Goal: Complete Application Form: Complete application form

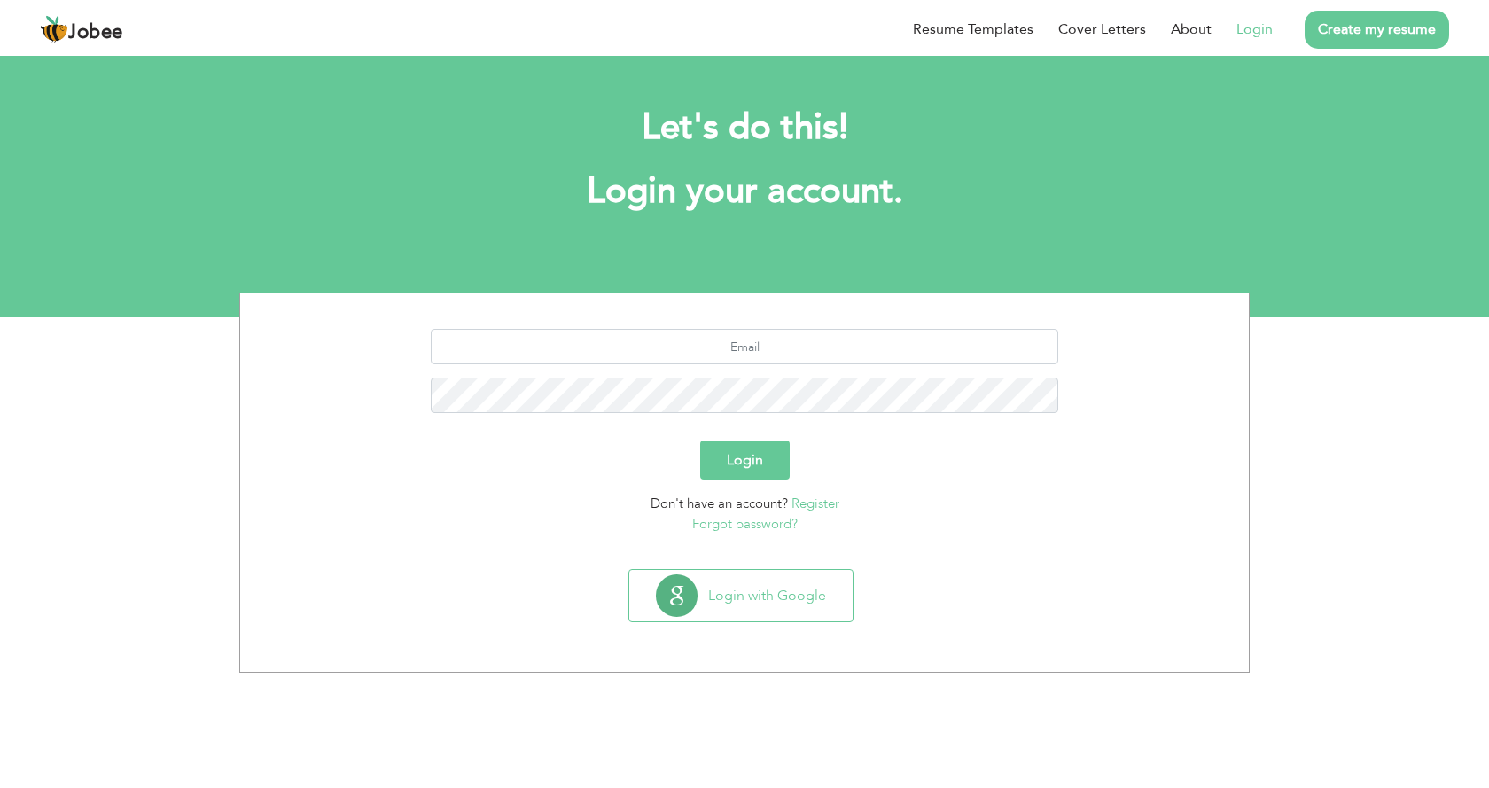
click at [1252, 32] on link "Login" at bounding box center [1254, 29] width 36 height 21
click at [1263, 32] on link "Login" at bounding box center [1254, 29] width 36 height 21
click at [689, 352] on input "text" at bounding box center [745, 346] width 628 height 35
drag, startPoint x: 744, startPoint y: 345, endPoint x: 797, endPoint y: 359, distance: 54.2
click at [744, 345] on input "text" at bounding box center [745, 346] width 628 height 35
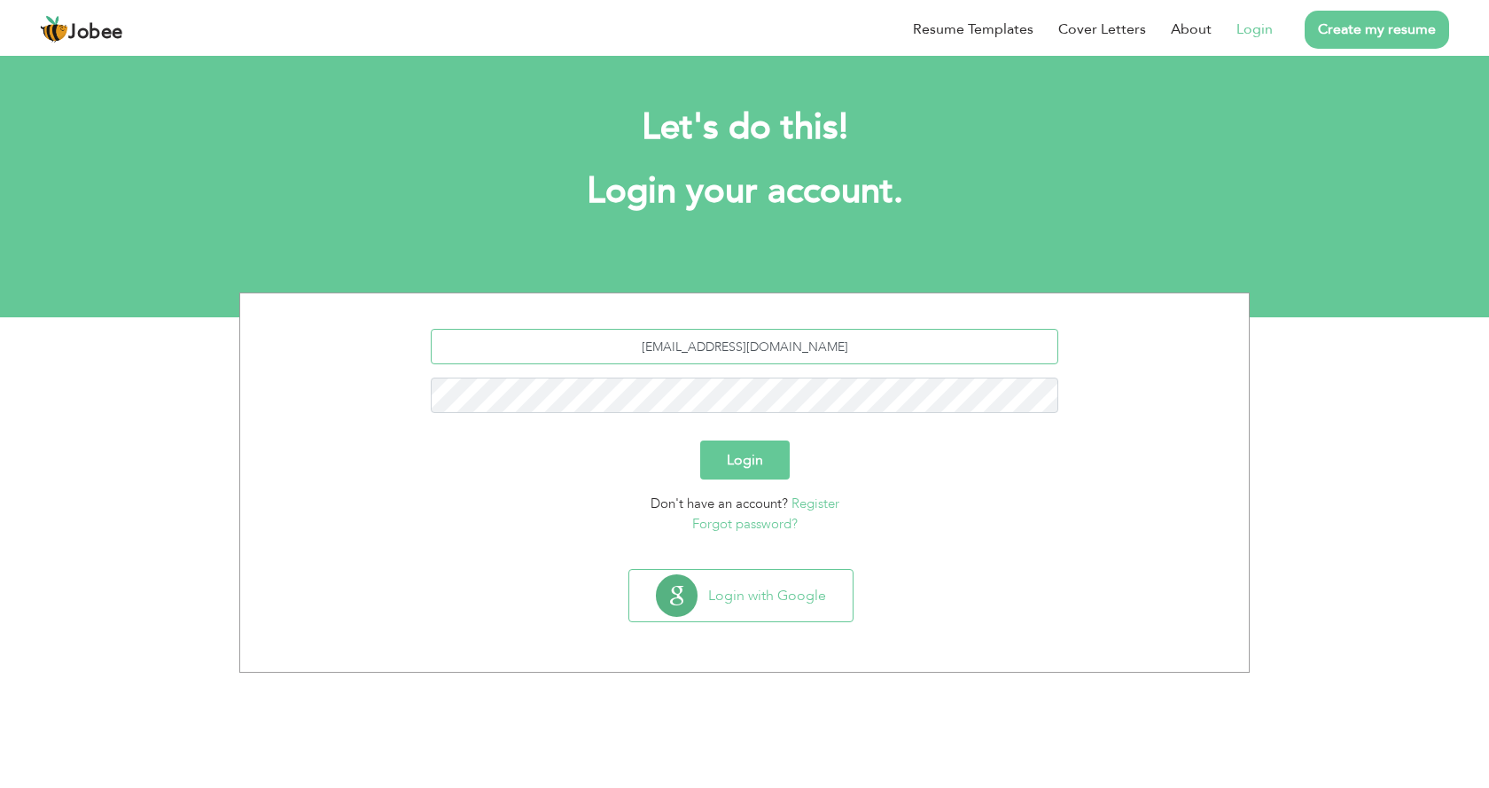
type input "[EMAIL_ADDRESS][DOMAIN_NAME]"
click at [766, 456] on button "Login" at bounding box center [744, 459] width 89 height 39
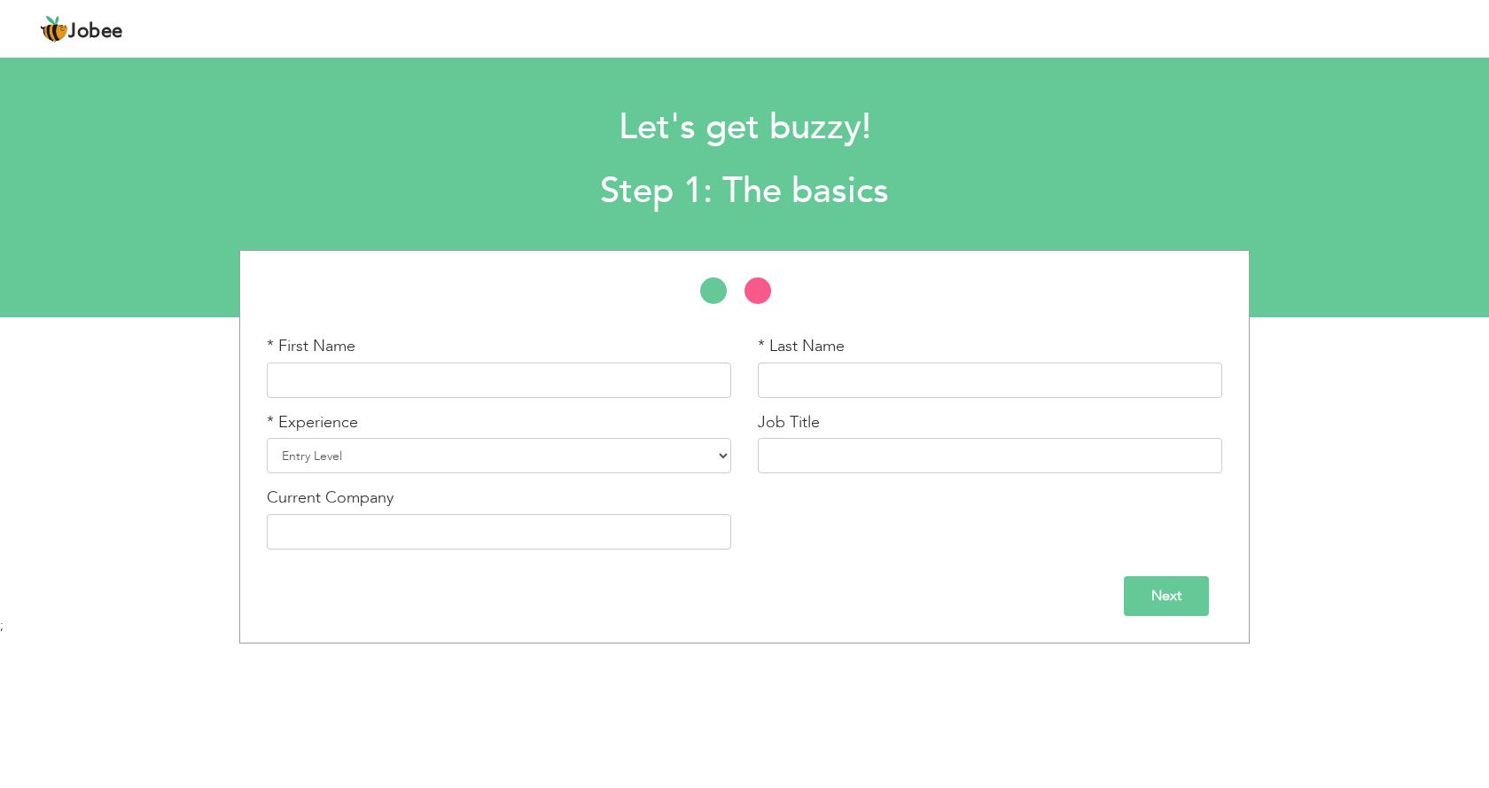
click at [118, 32] on span "Jobee" at bounding box center [95, 31] width 55 height 19
click at [596, 442] on select "Entry Level Less than 1 Year 1 Year 2 Years 3 Years 4 Years 5 Years 6 Years 7 Y…" at bounding box center [499, 455] width 464 height 35
click at [695, 649] on body "Jobee Profile Resume Templates Resume Templates Cover Letters About My Resume W…" at bounding box center [744, 392] width 1489 height 784
drag, startPoint x: 628, startPoint y: 137, endPoint x: 841, endPoint y: 144, distance: 212.8
click at [841, 144] on h1 "Let's get buzzy!" at bounding box center [744, 128] width 1090 height 46
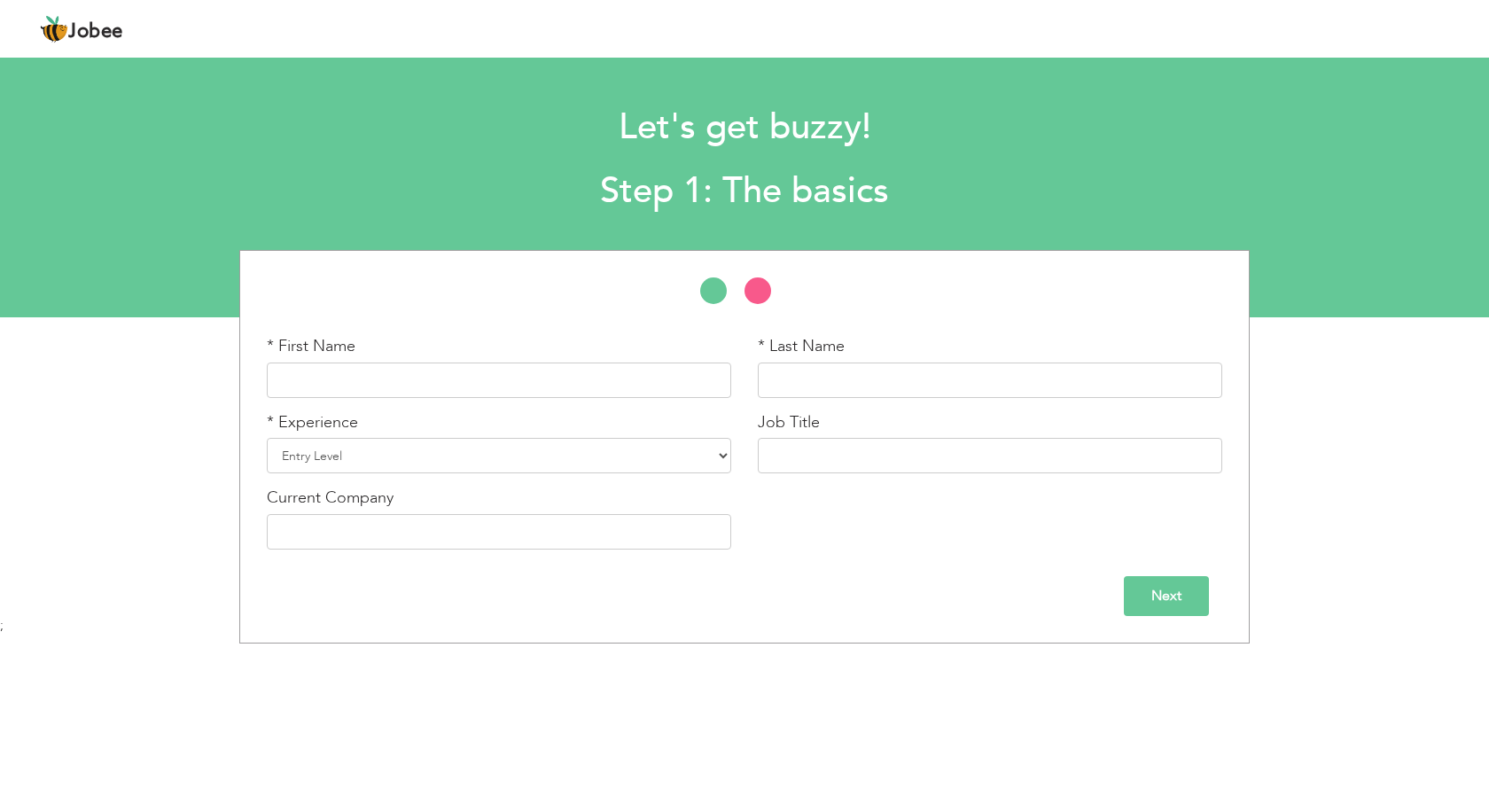
click at [892, 151] on div "Let's get buzzy! Step 1: The basics" at bounding box center [744, 155] width 1116 height 136
drag, startPoint x: 890, startPoint y: 137, endPoint x: 603, endPoint y: 136, distance: 287.1
click at [603, 136] on h1 "Let's get buzzy!" at bounding box center [744, 128] width 1090 height 46
click at [602, 136] on h1 "Let's get buzzy!" at bounding box center [744, 128] width 1090 height 46
drag, startPoint x: 613, startPoint y: 133, endPoint x: 895, endPoint y: 143, distance: 281.9
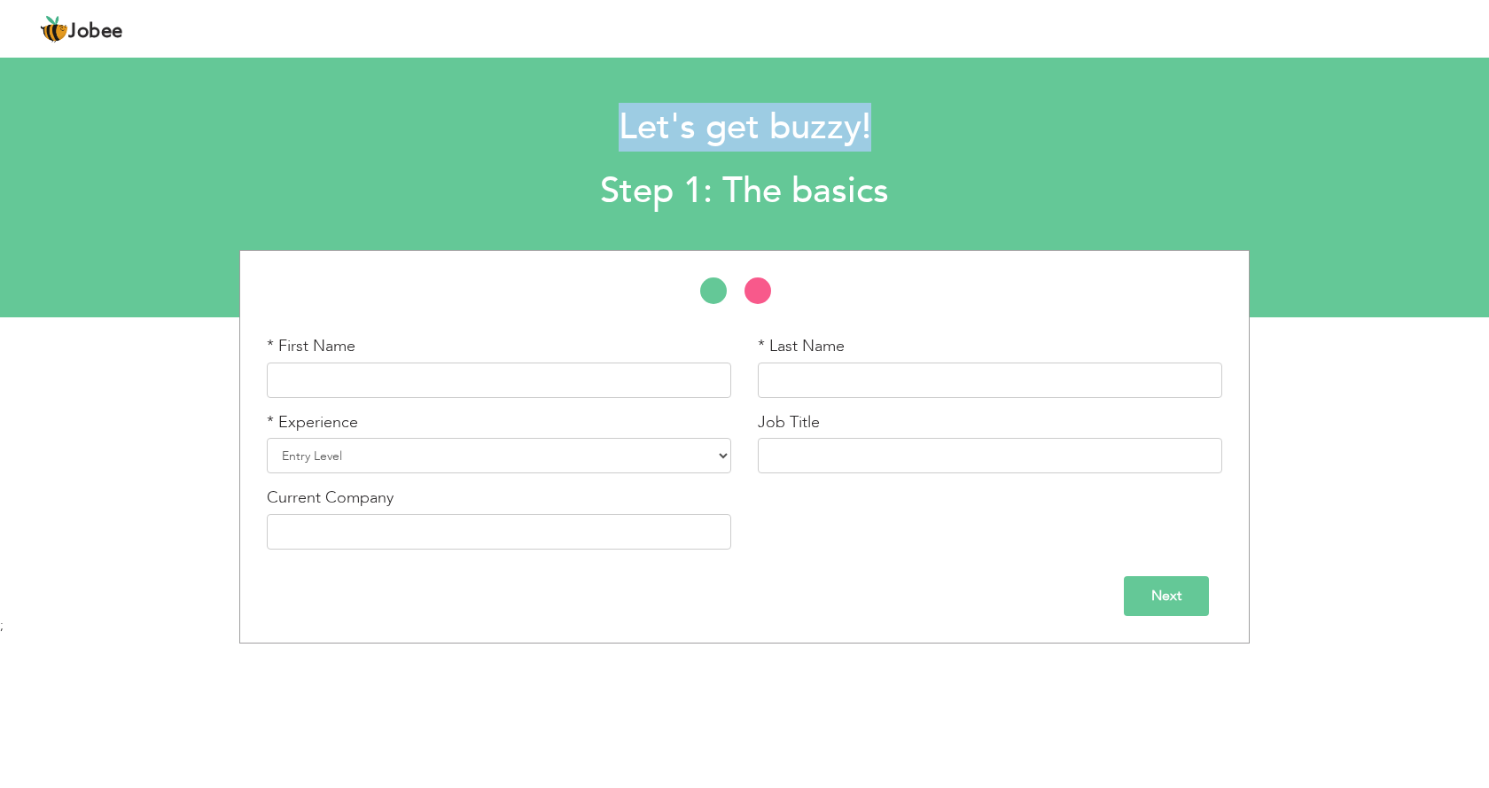
click at [895, 143] on h1 "Let's get buzzy!" at bounding box center [744, 128] width 1090 height 46
click at [896, 143] on h1 "Let's get buzzy!" at bounding box center [744, 128] width 1090 height 46
drag, startPoint x: 896, startPoint y: 143, endPoint x: 618, endPoint y: 143, distance: 278.2
click at [618, 143] on h1 "Let's get buzzy!" at bounding box center [744, 128] width 1090 height 46
click at [617, 143] on h1 "Let's get buzzy!" at bounding box center [744, 128] width 1090 height 46
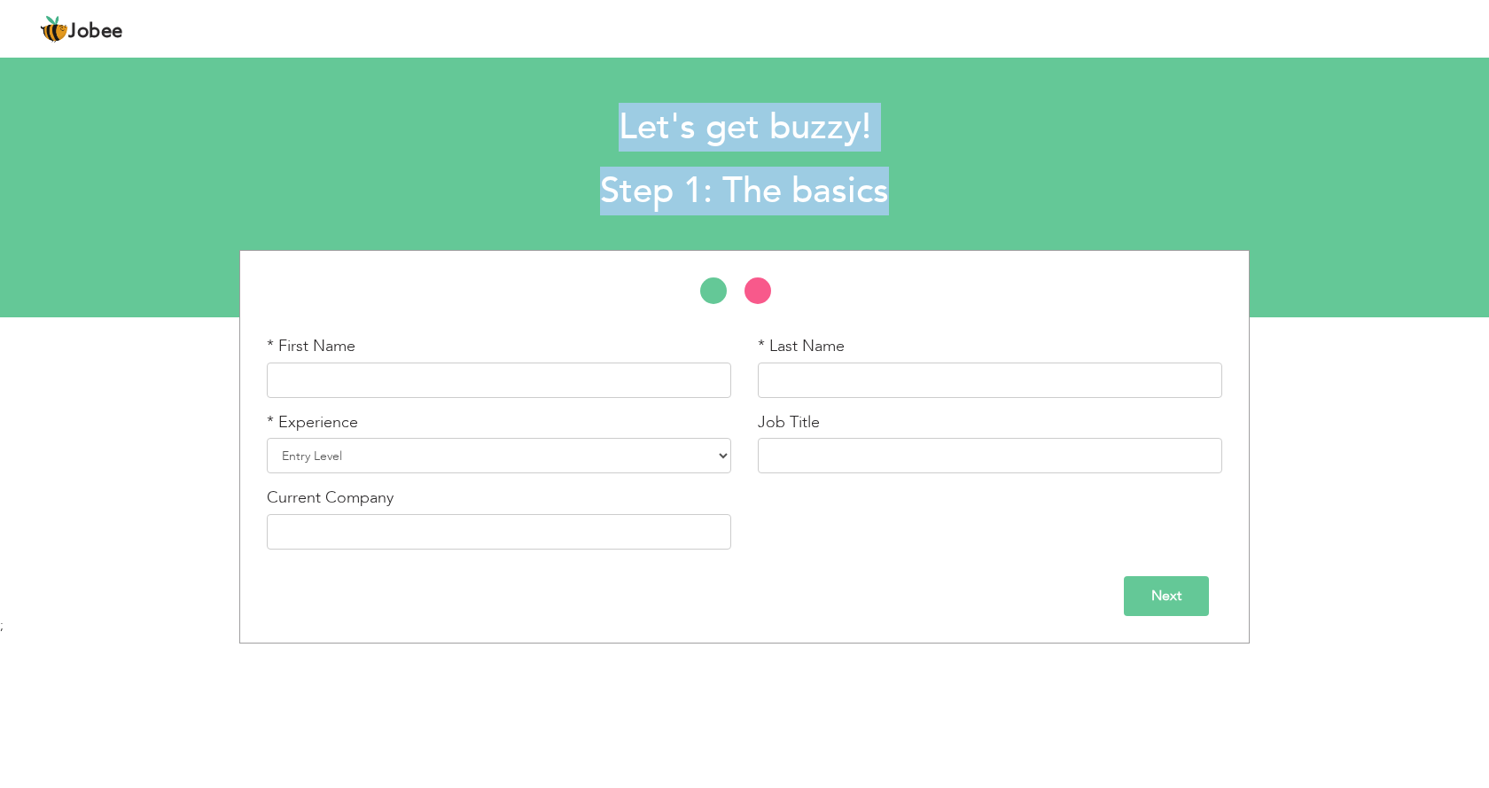
drag, startPoint x: 617, startPoint y: 143, endPoint x: 864, endPoint y: 168, distance: 248.5
click at [864, 168] on div "Let's get buzzy! Step 1: The basics" at bounding box center [744, 155] width 1116 height 136
click at [904, 164] on div "Let's get buzzy! Step 1: The basics" at bounding box center [744, 155] width 1116 height 136
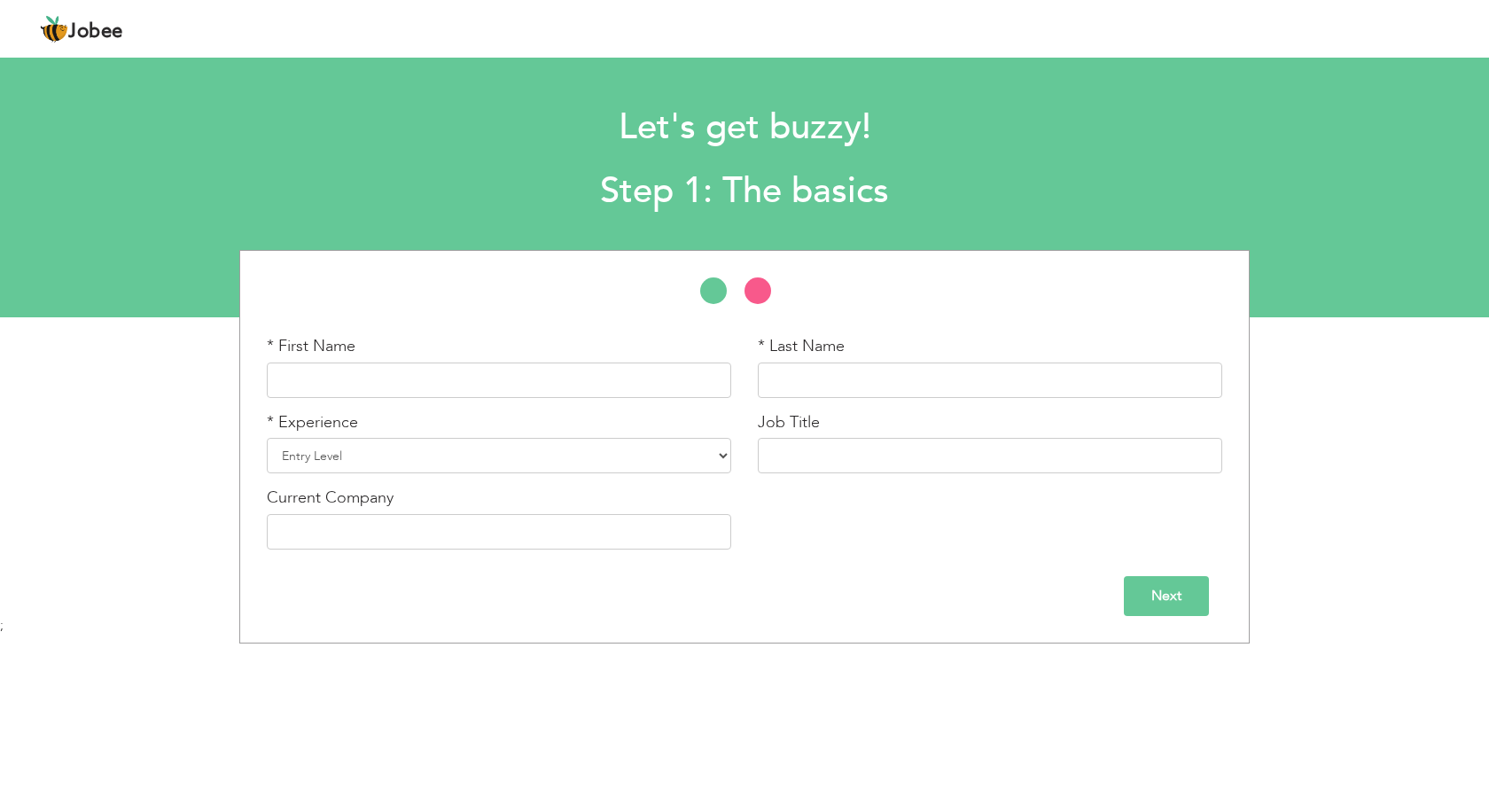
click at [899, 197] on h2 "Step 1: The basics" at bounding box center [744, 191] width 1090 height 46
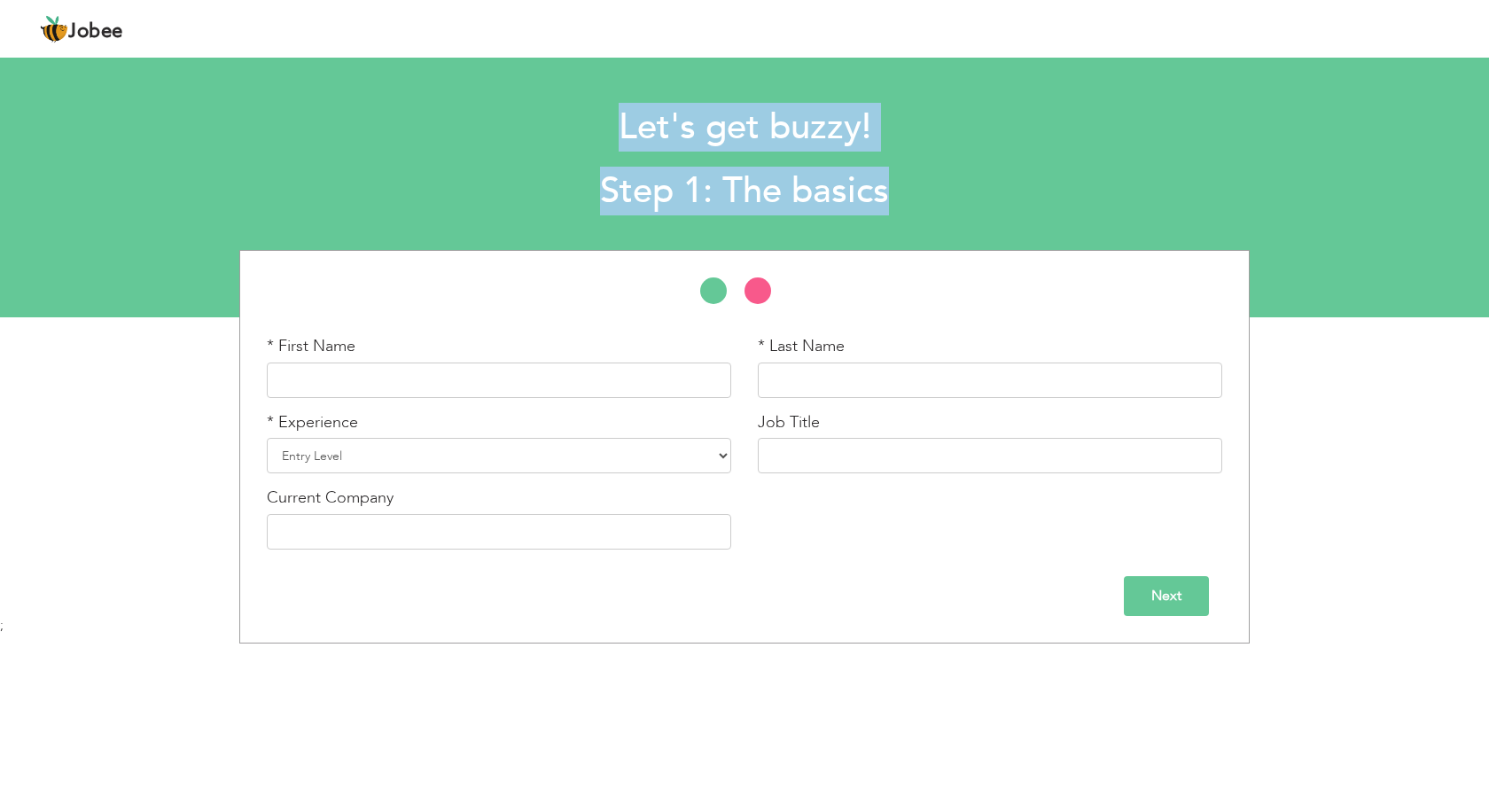
drag, startPoint x: 895, startPoint y: 199, endPoint x: 603, endPoint y: 121, distance: 301.8
click at [602, 122] on div "Let's get buzzy! Step 1: The basics" at bounding box center [744, 155] width 1116 height 136
click at [805, 150] on h1 "Let's get buzzy!" at bounding box center [744, 128] width 1090 height 46
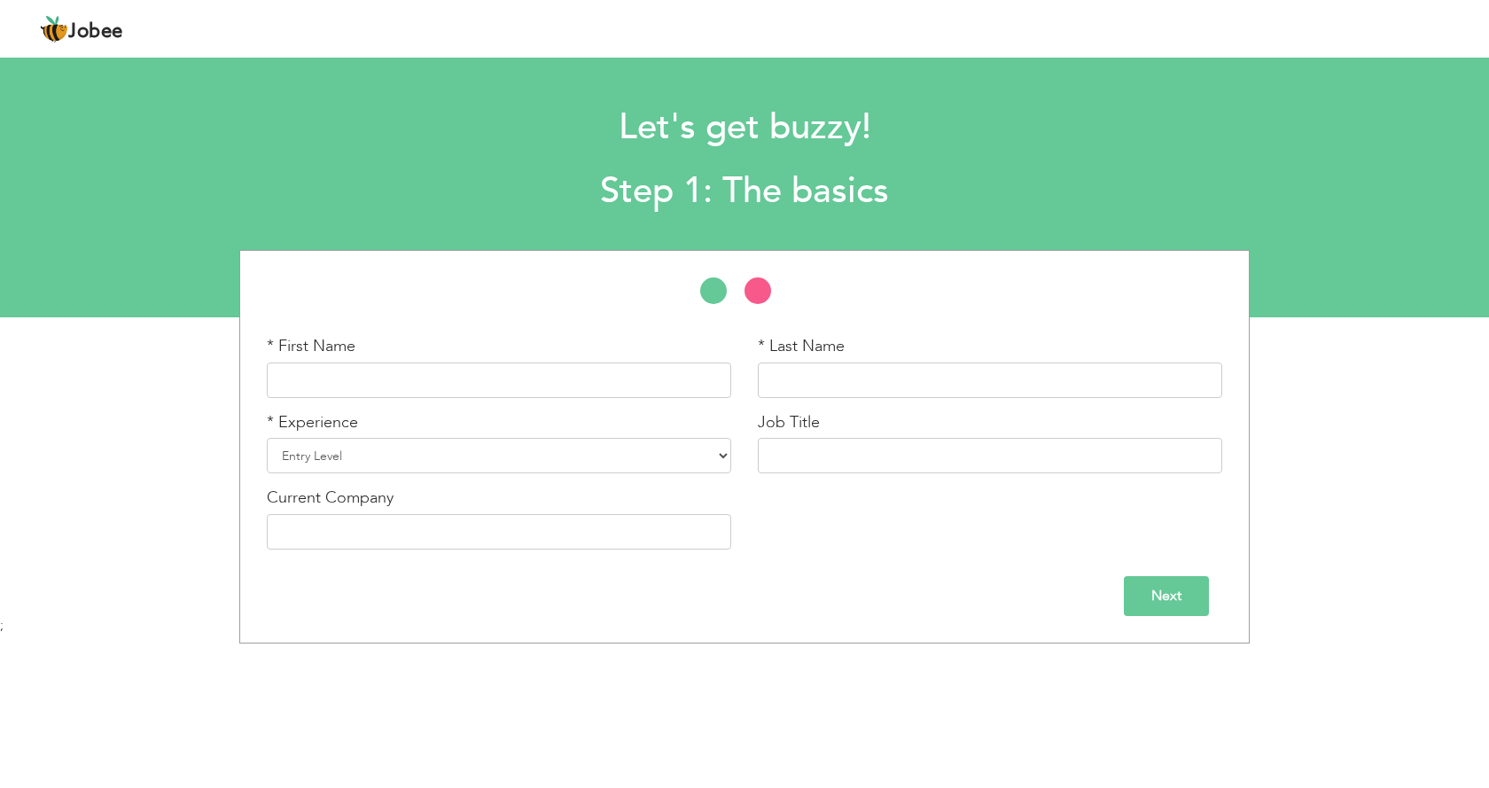
click at [400, 128] on h1 "Let's get buzzy!" at bounding box center [744, 128] width 1090 height 46
drag, startPoint x: 572, startPoint y: 346, endPoint x: 556, endPoint y: 366, distance: 25.2
click at [569, 350] on div "* First Name" at bounding box center [499, 366] width 464 height 63
click at [556, 371] on input "text" at bounding box center [499, 379] width 464 height 35
click at [520, 157] on div "Let's get buzzy! Step 1: The basics" at bounding box center [744, 155] width 1116 height 136
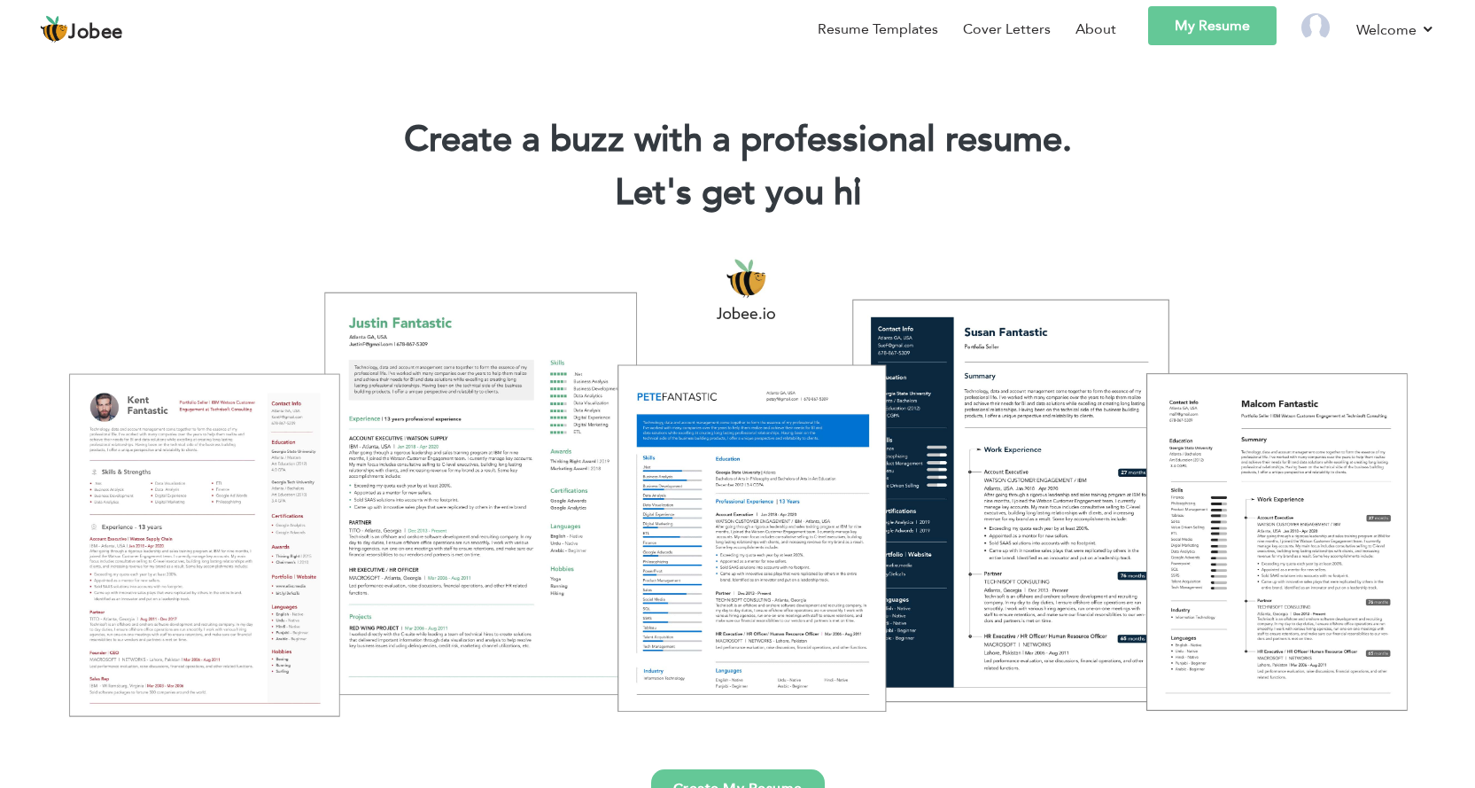
click at [1206, 24] on link "My Resume" at bounding box center [1212, 25] width 128 height 39
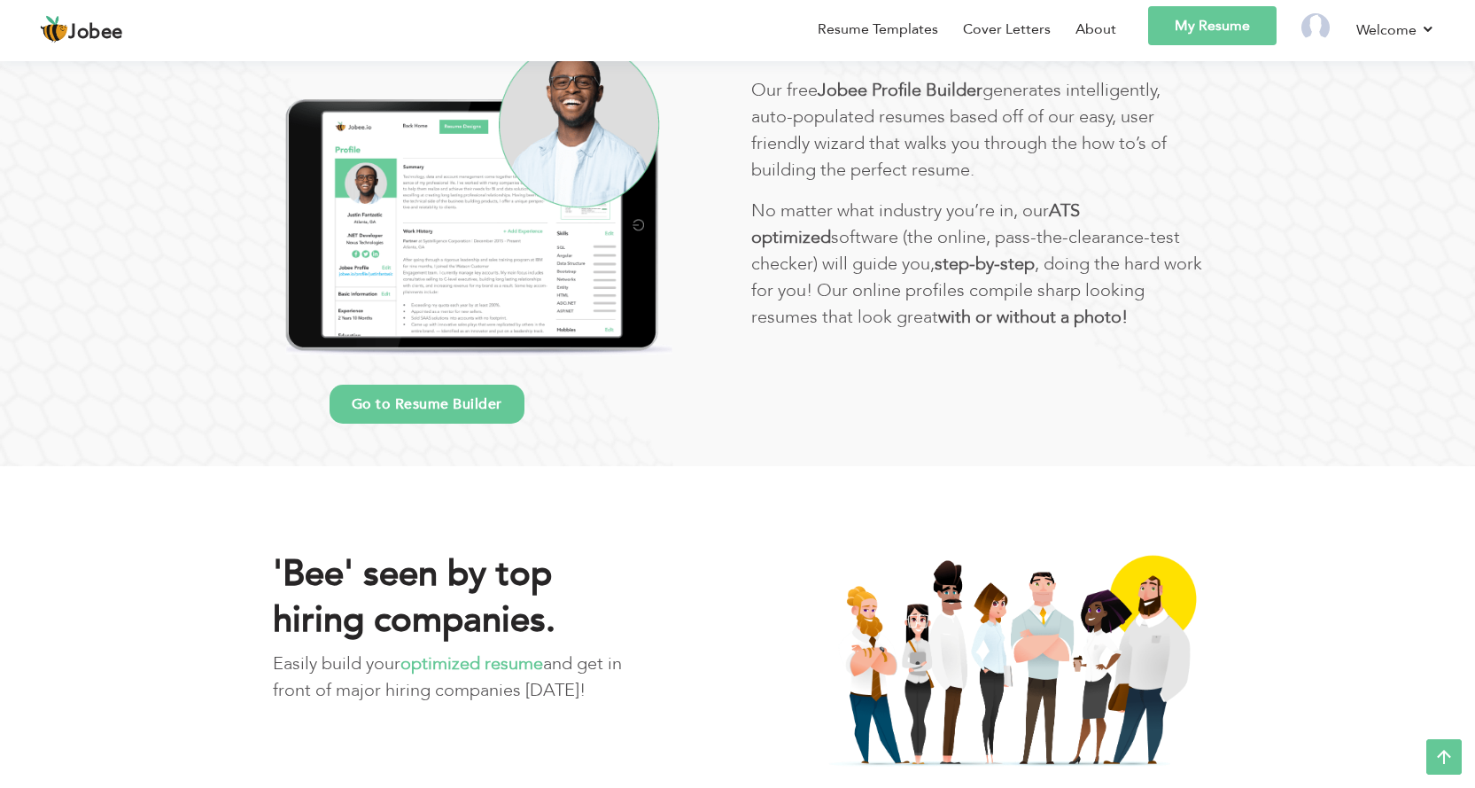
scroll to position [696, 0]
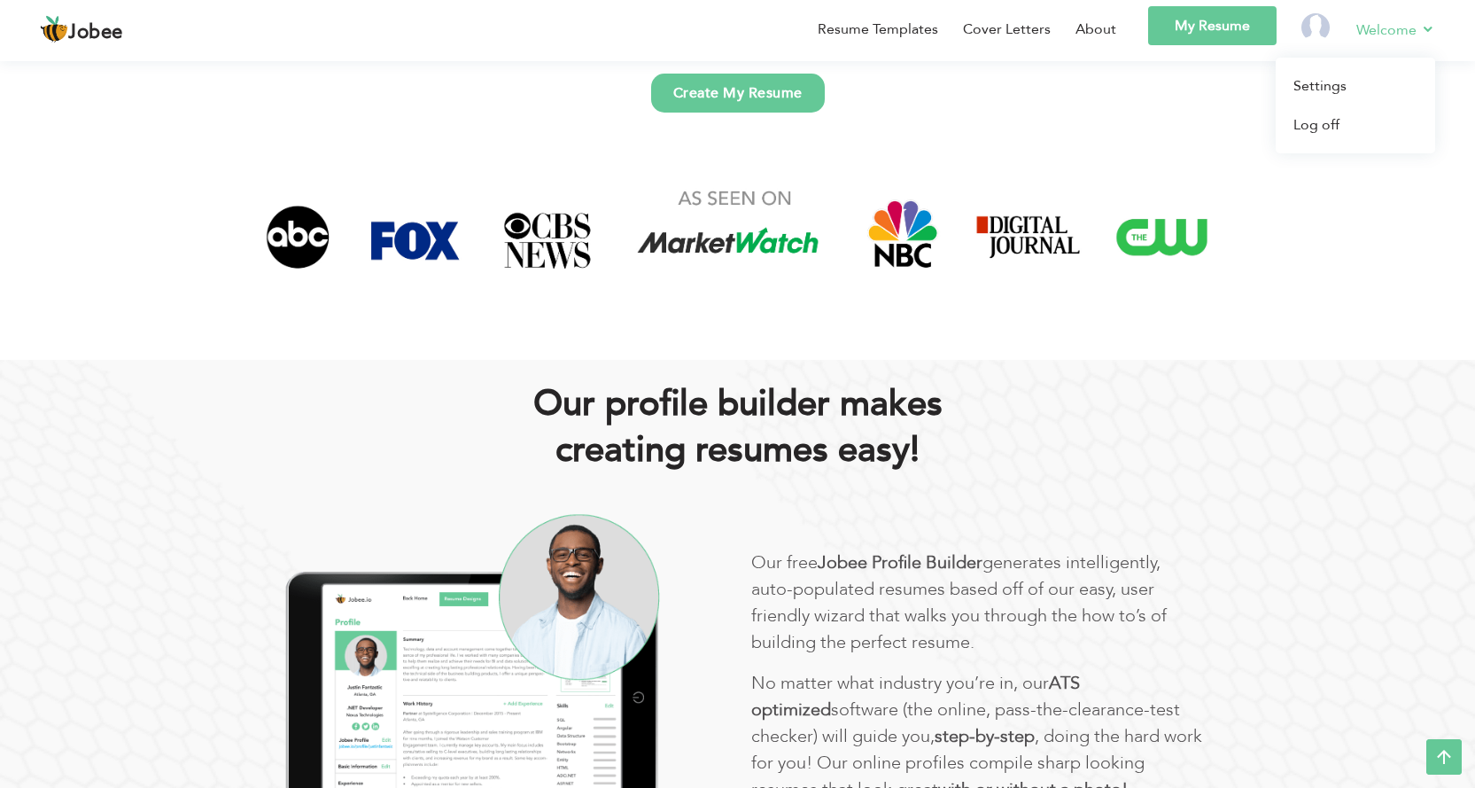
click at [1426, 31] on link "Welcome" at bounding box center [1396, 30] width 79 height 22
click at [1246, 347] on section at bounding box center [737, 267] width 1475 height 183
drag, startPoint x: 1308, startPoint y: 4, endPoint x: 1085, endPoint y: 341, distance: 404.0
click at [1085, 341] on div at bounding box center [738, 267] width 1010 height 183
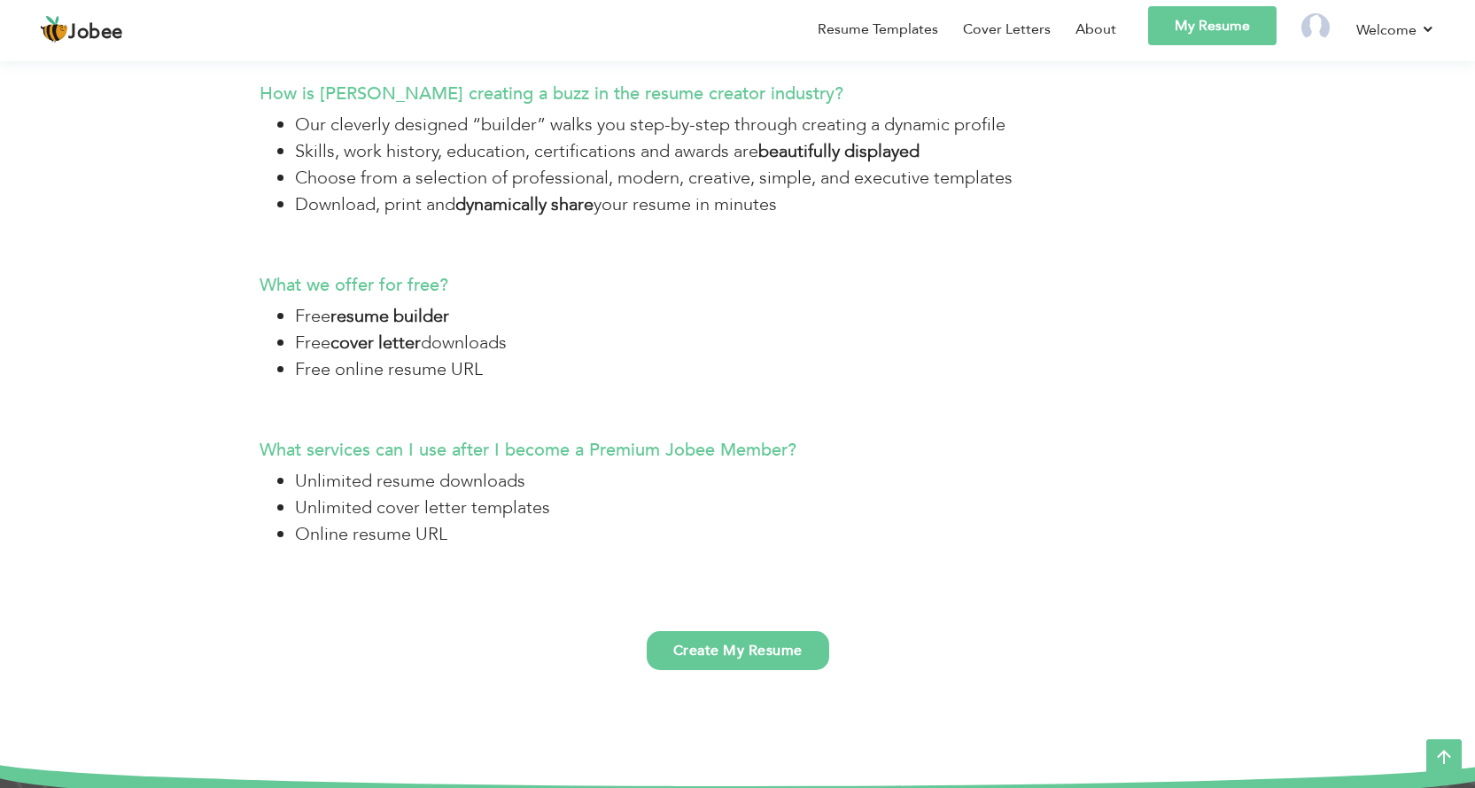
scroll to position [3987, 0]
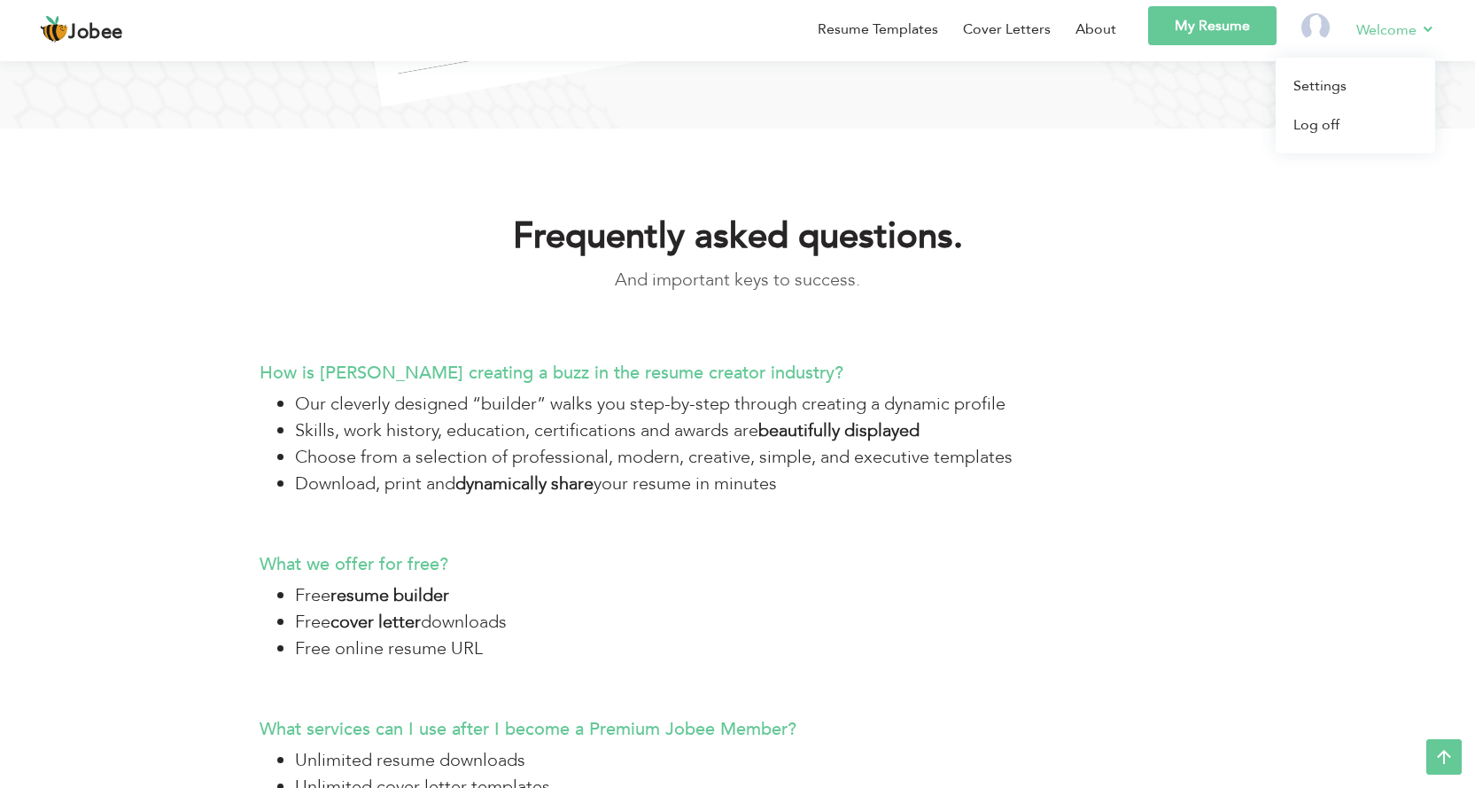
click at [1418, 35] on link "Welcome" at bounding box center [1396, 30] width 79 height 22
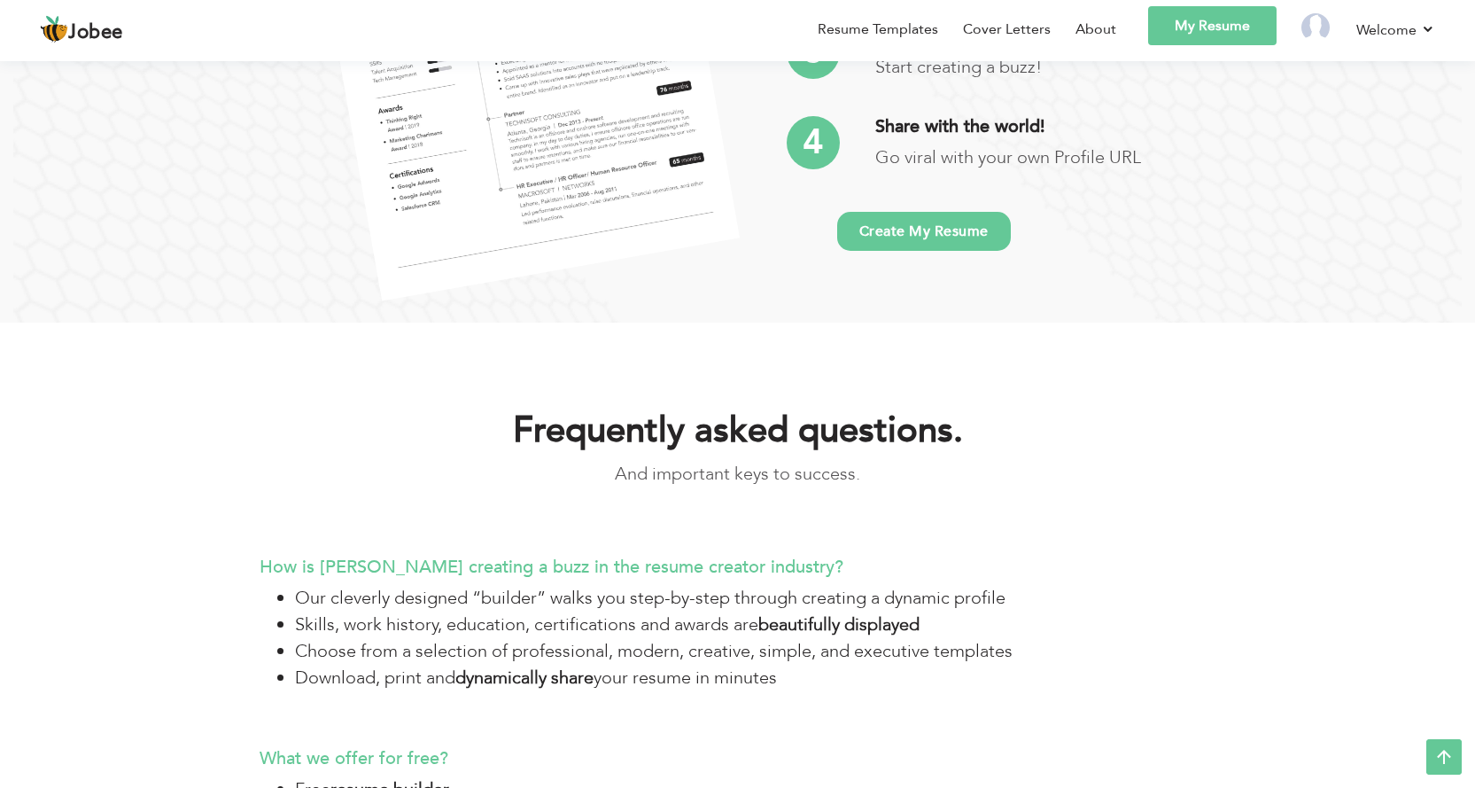
scroll to position [3544, 0]
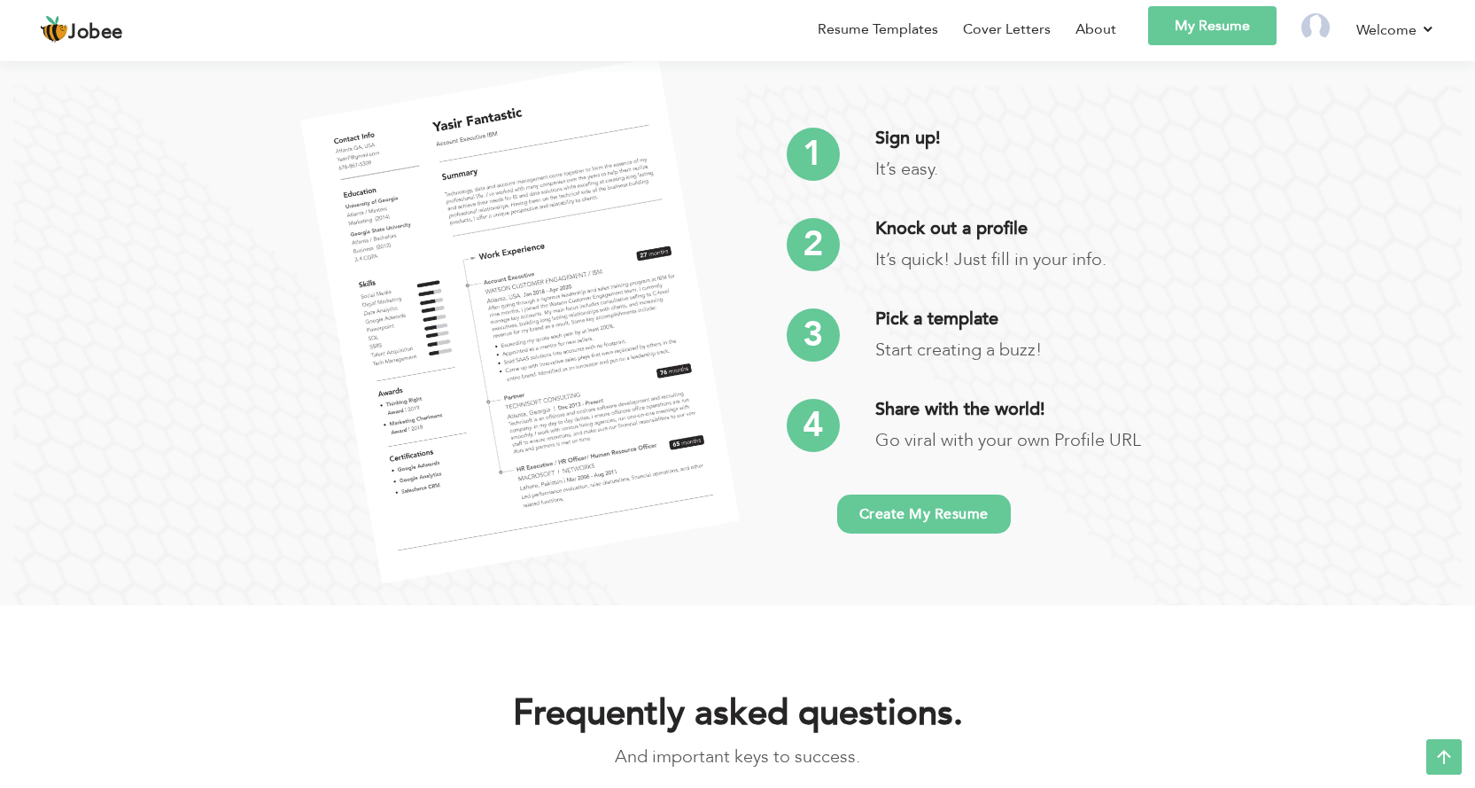
click at [1213, 22] on link "My Resume" at bounding box center [1212, 25] width 128 height 39
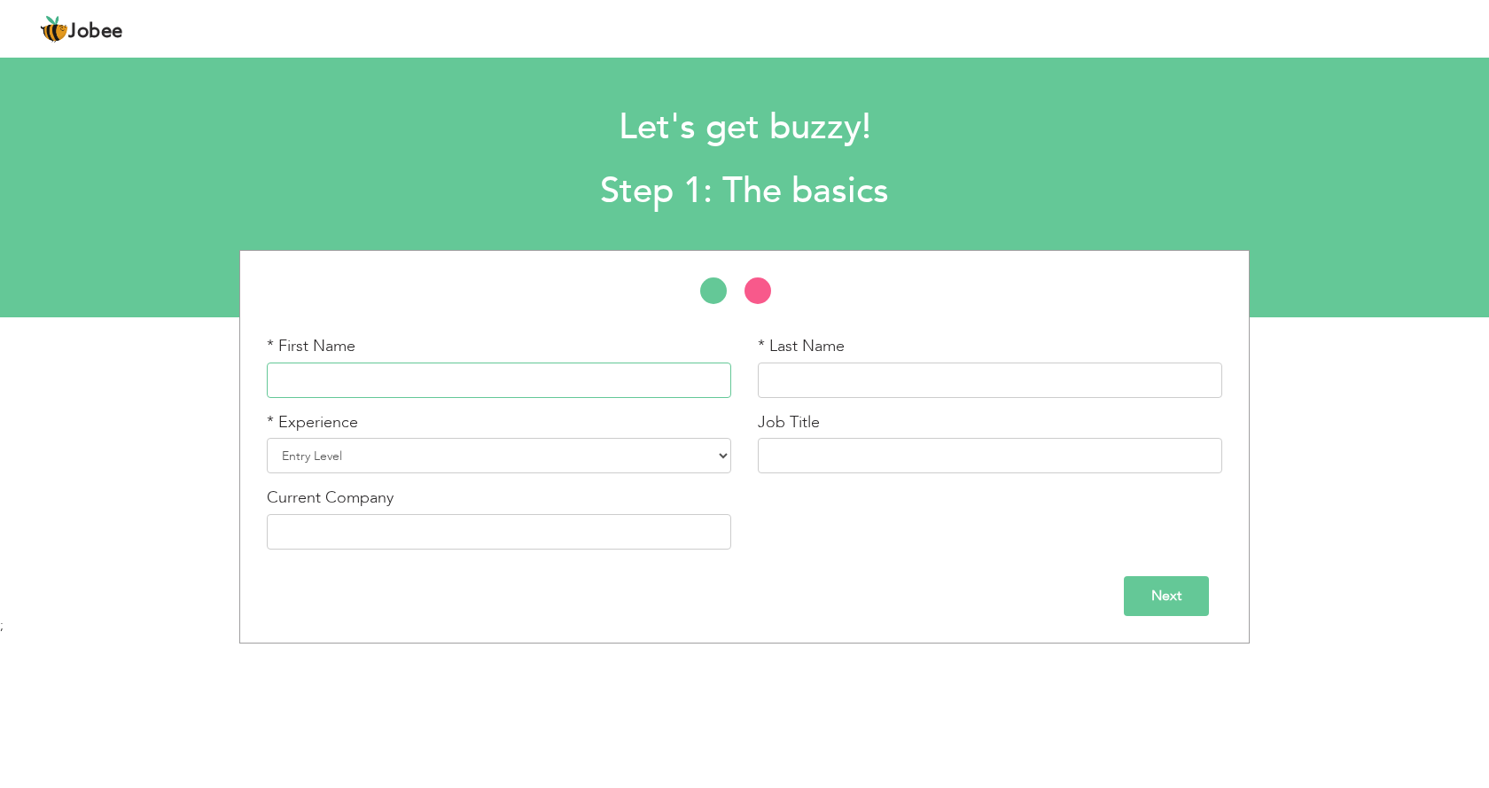
click at [469, 377] on input "text" at bounding box center [499, 379] width 464 height 35
type input "A"
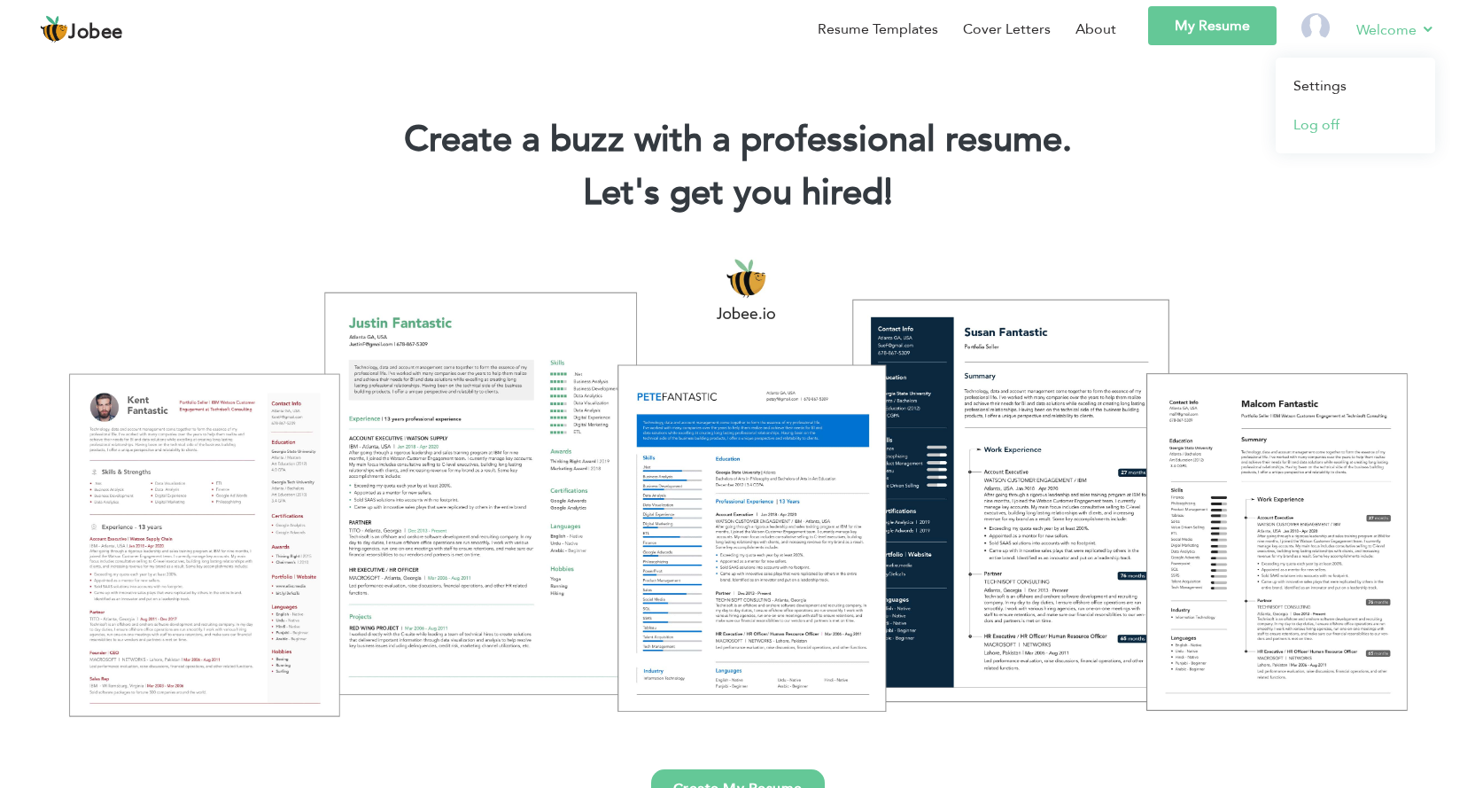
click at [1329, 123] on link "Log off" at bounding box center [1355, 124] width 159 height 39
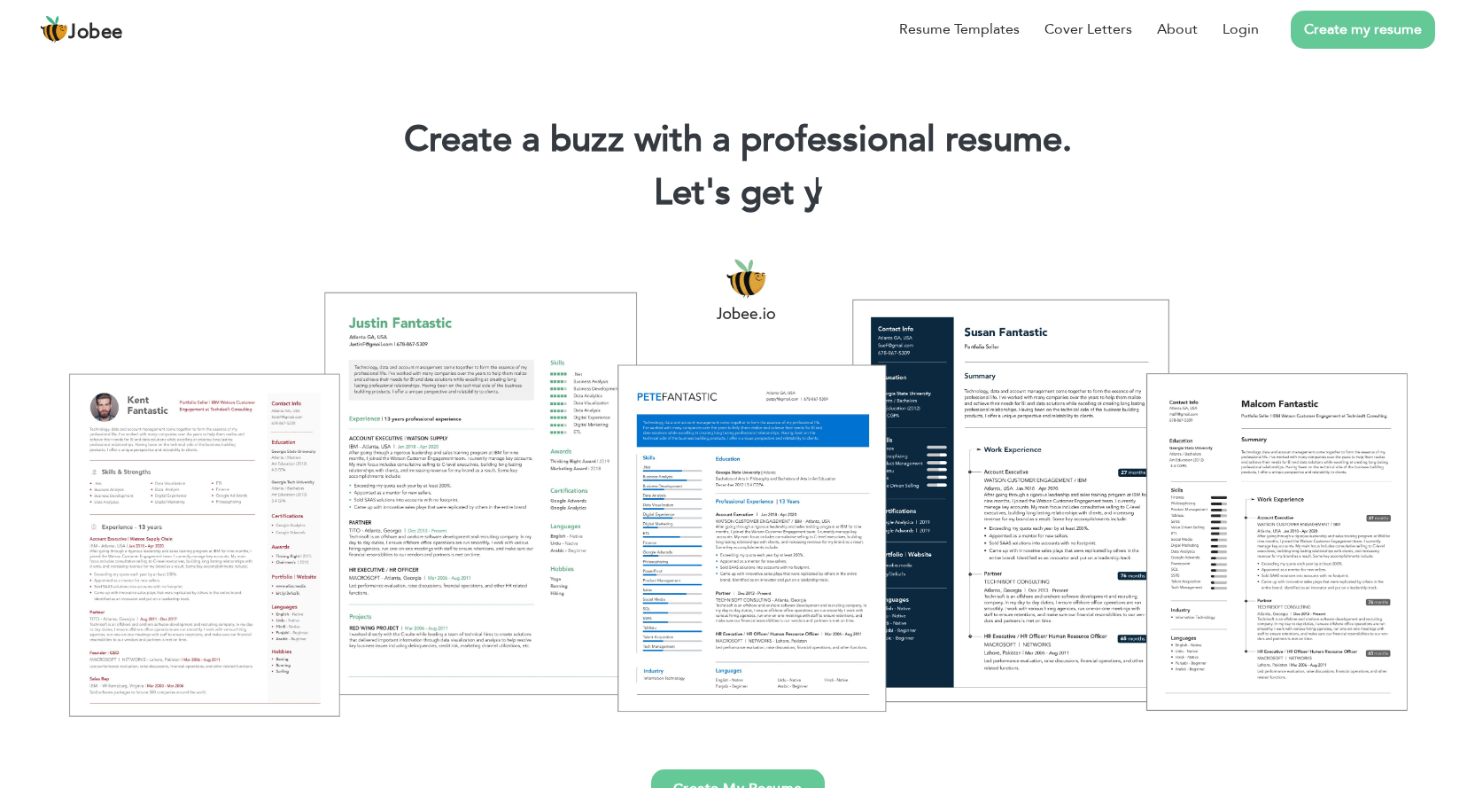
click at [114, 34] on span "Jobee" at bounding box center [95, 32] width 55 height 19
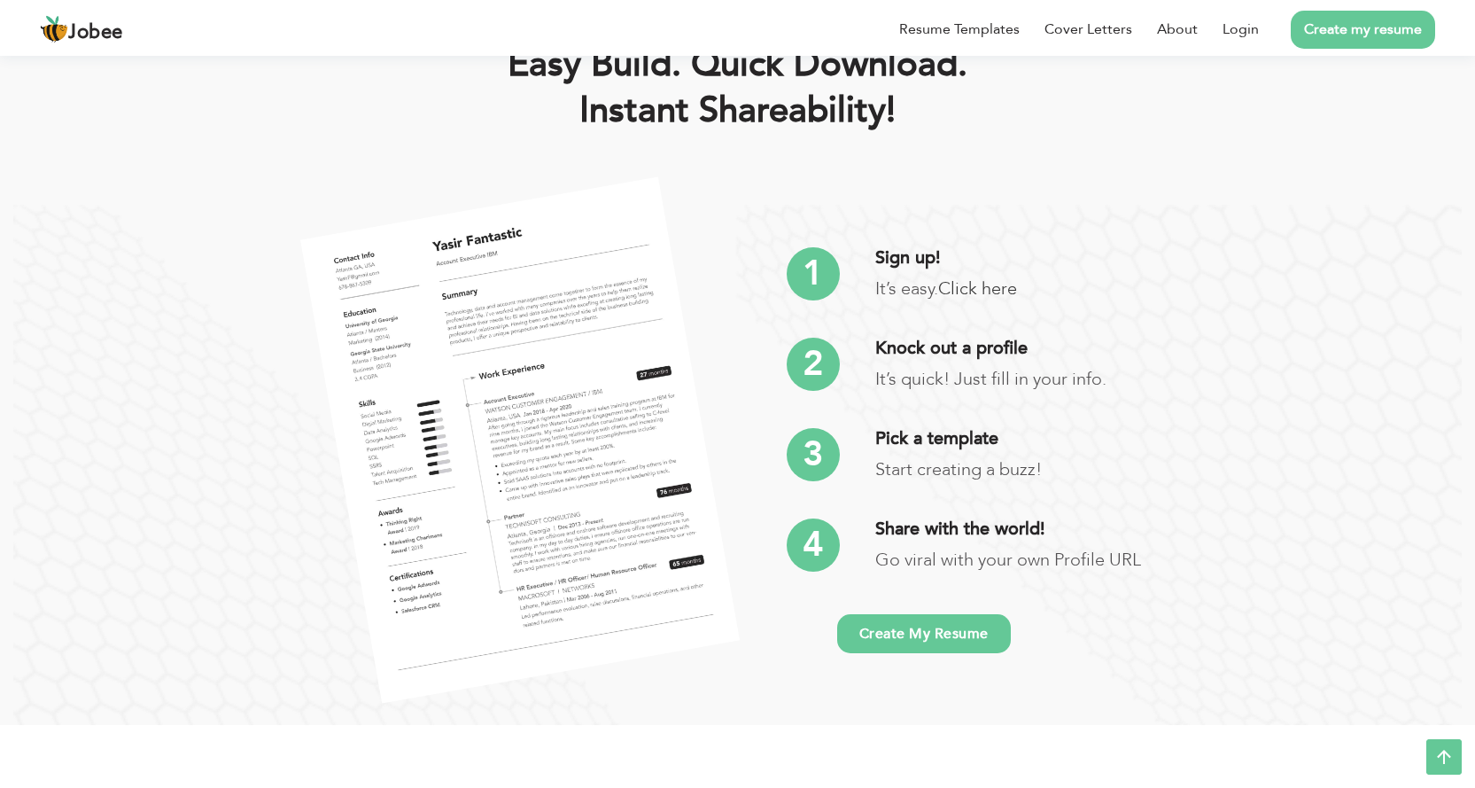
scroll to position [3456, 0]
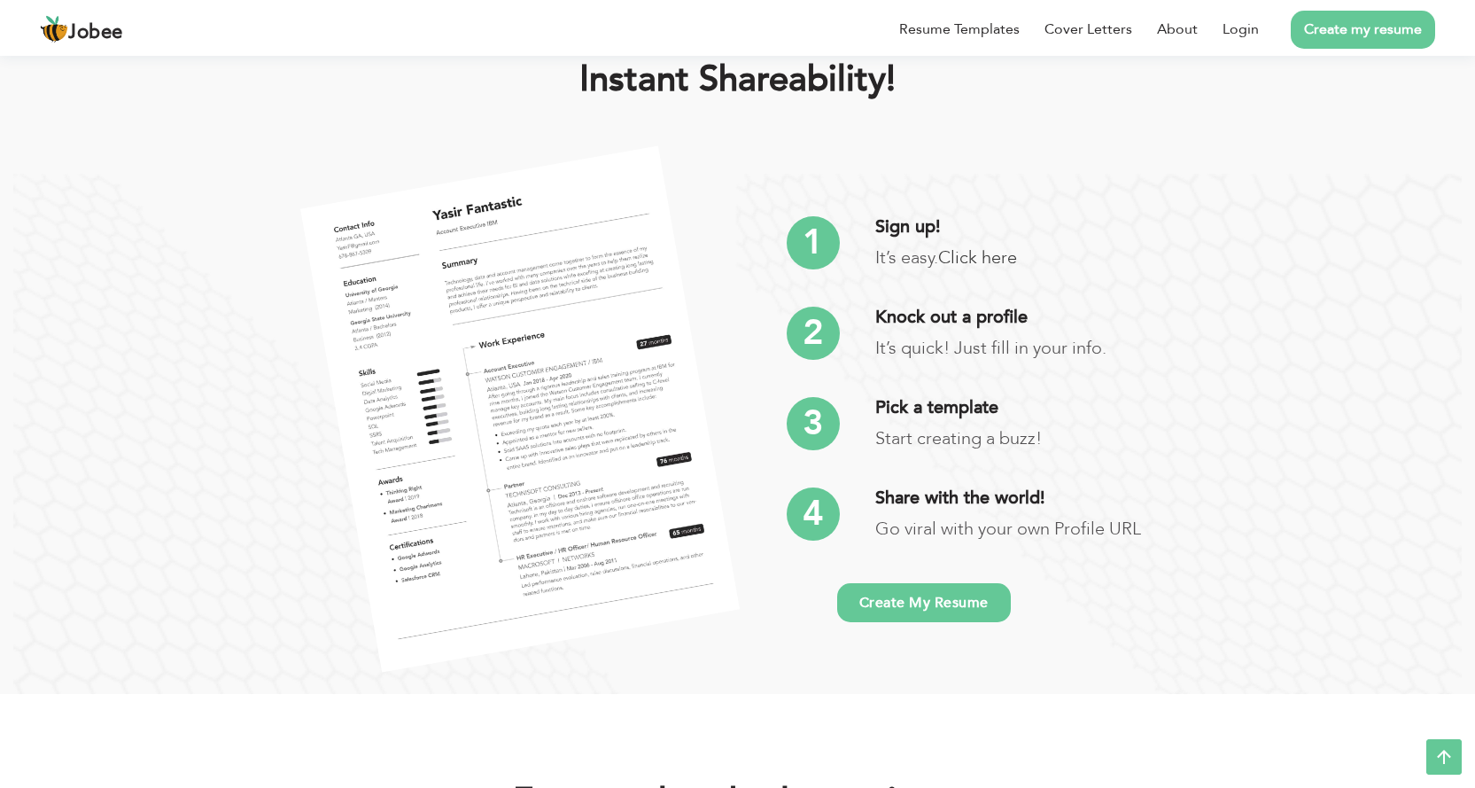
click at [919, 602] on link "Create My Resume" at bounding box center [924, 602] width 174 height 39
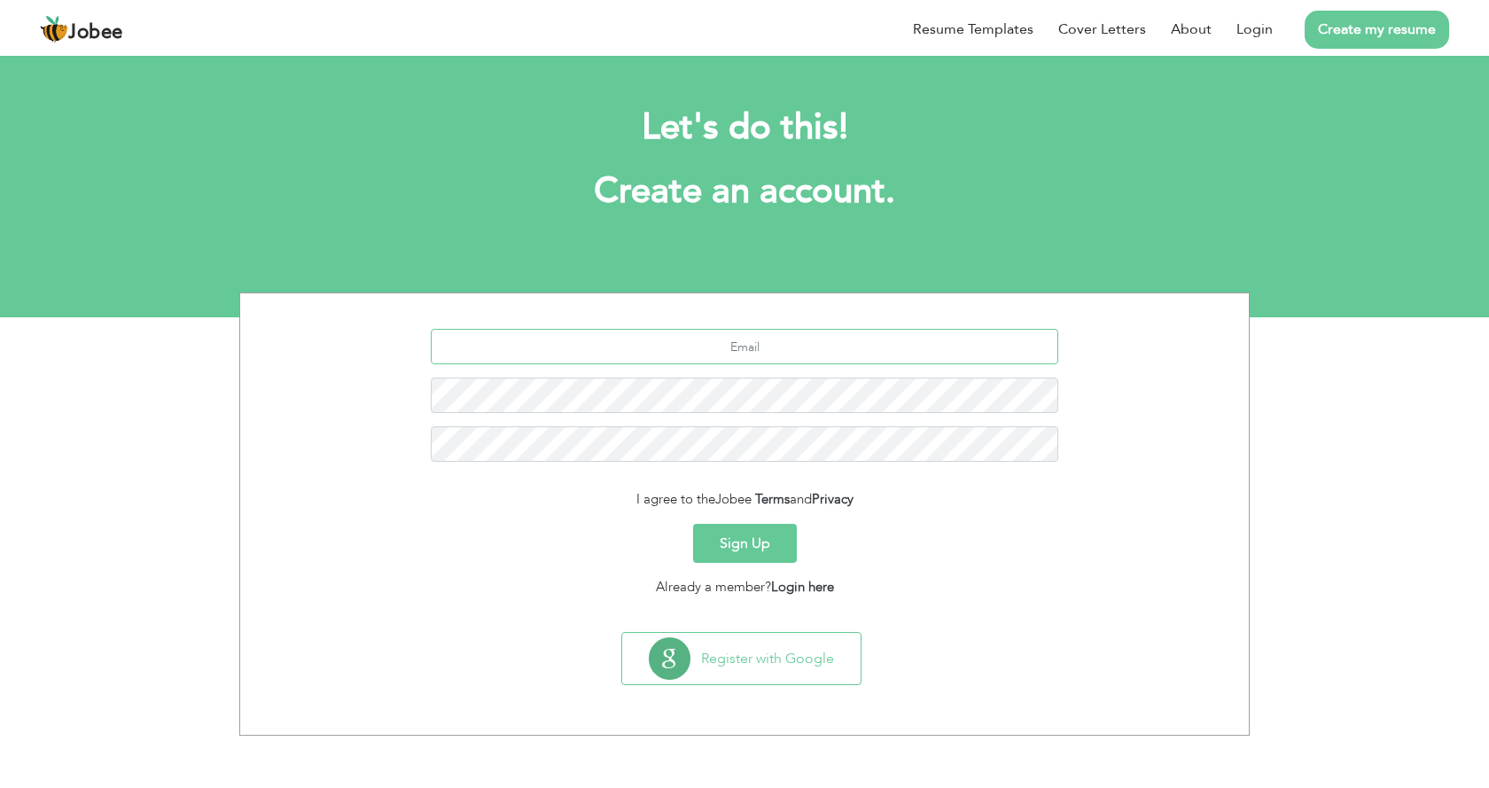
click at [774, 349] on input "text" at bounding box center [745, 346] width 628 height 35
drag, startPoint x: 885, startPoint y: 343, endPoint x: 651, endPoint y: 340, distance: 233.9
click at [651, 340] on input "Asimmalik720@gmail.com" at bounding box center [745, 346] width 628 height 35
click at [848, 348] on input "Asimmalik720@gmail.com" at bounding box center [745, 346] width 628 height 35
drag, startPoint x: 851, startPoint y: 342, endPoint x: 630, endPoint y: 341, distance: 220.6
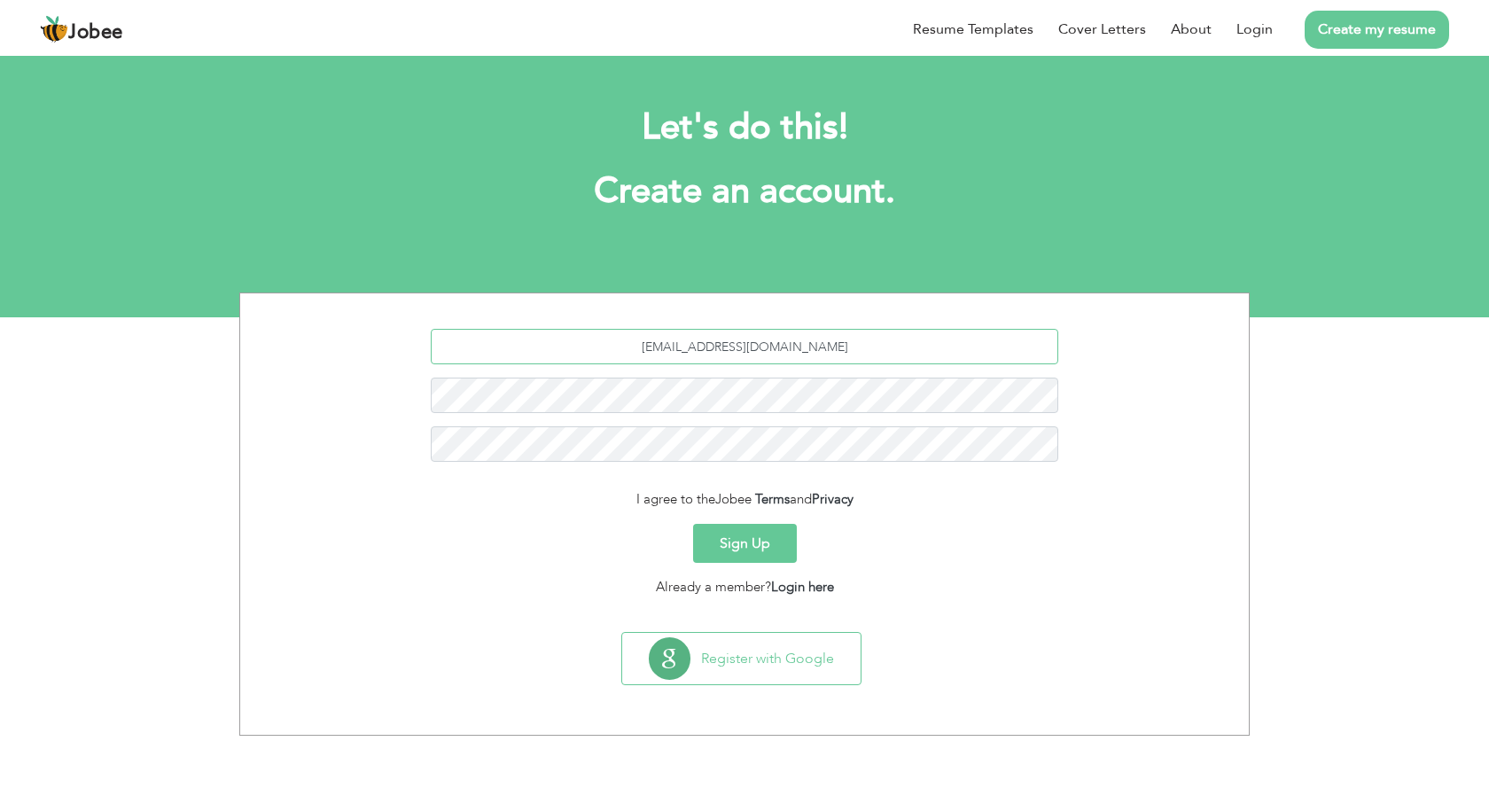
click at [630, 341] on input "Asimmalik720@gmail.com" at bounding box center [745, 346] width 628 height 35
paste input "mepgroup104"
type input "[EMAIL_ADDRESS][DOMAIN_NAME]"
click at [754, 548] on button "Sign Up" at bounding box center [745, 543] width 104 height 39
